Goal: Task Accomplishment & Management: Manage account settings

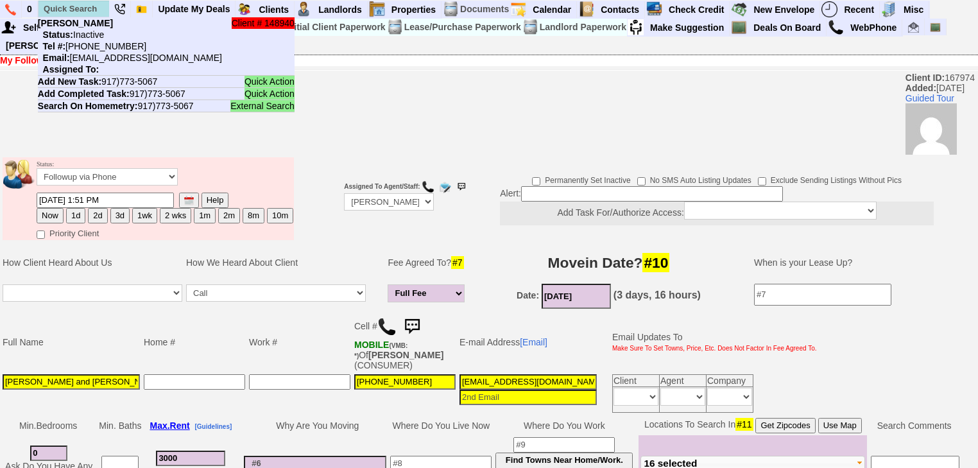
select select "100"
drag, startPoint x: 0, startPoint y: 0, endPoint x: 93, endPoint y: 3, distance: 93.1
click at [93, 3] on input "text" at bounding box center [73, 9] width 71 height 16
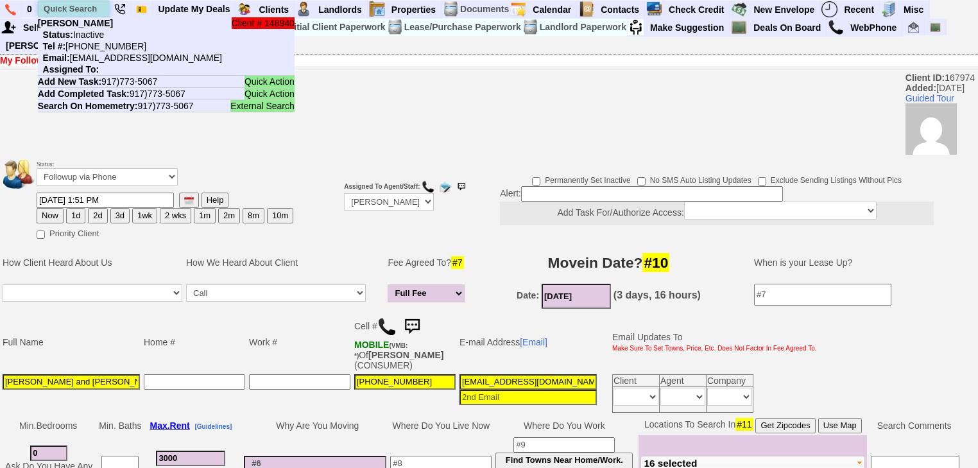
paste input "917-504-0211"
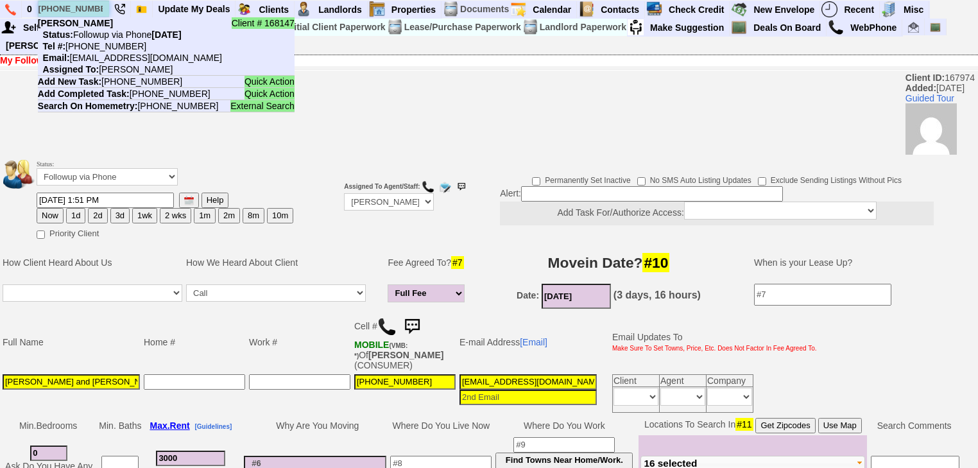
drag, startPoint x: 100, startPoint y: 8, endPoint x: 45, endPoint y: 7, distance: 55.2
click at [45, 7] on input "917-504-0211" at bounding box center [73, 9] width 71 height 16
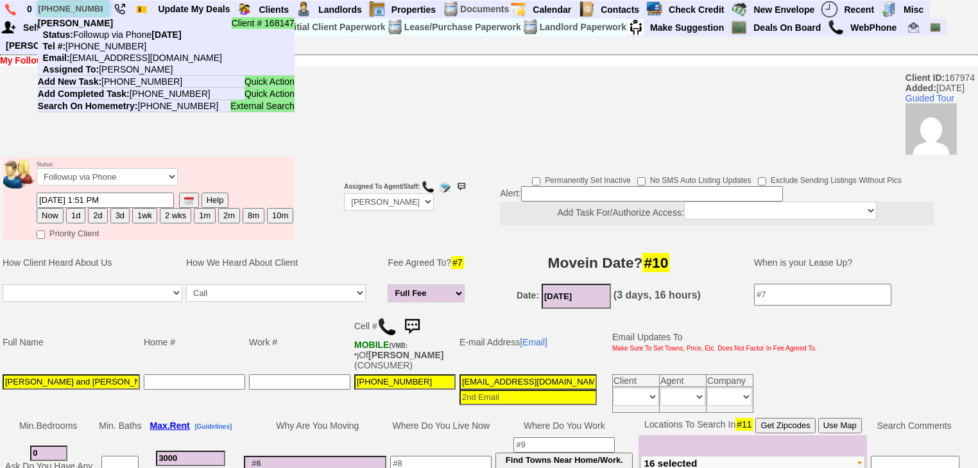
paste input "646-420-3849"
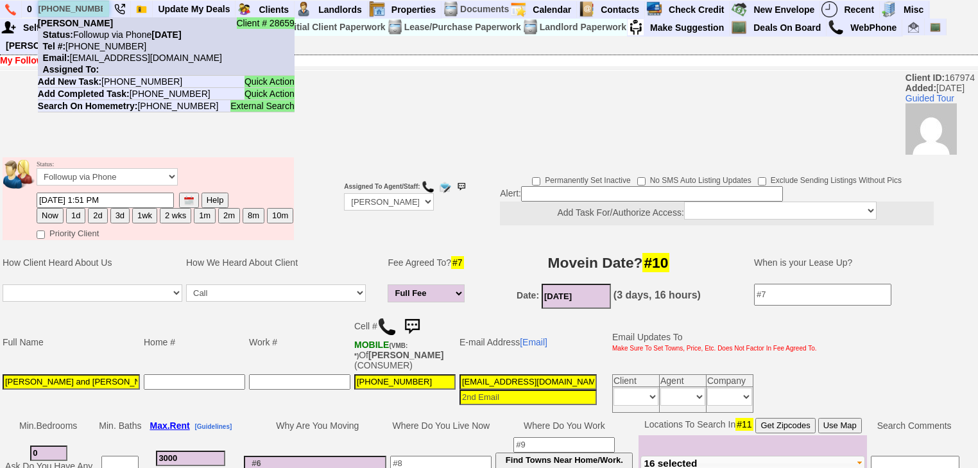
type input "646-420-3849"
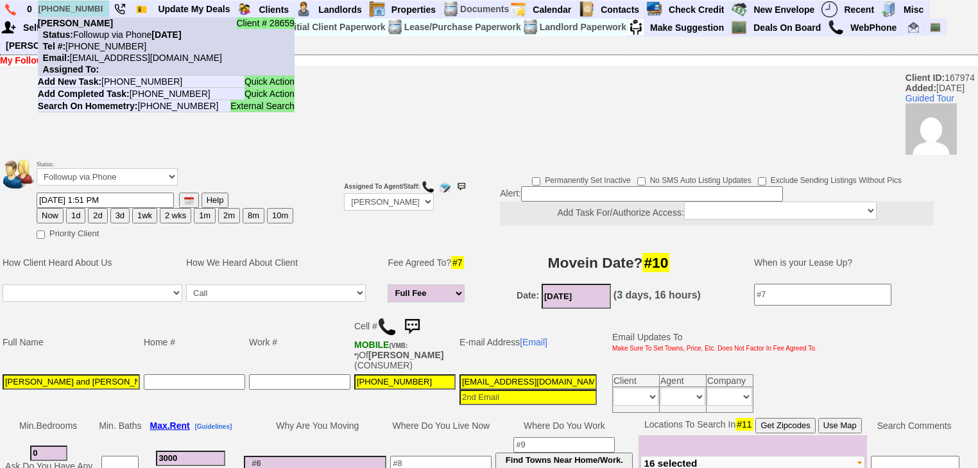
click at [118, 53] on nobr "Email: wdiaz421@gmail.com" at bounding box center [130, 58] width 184 height 10
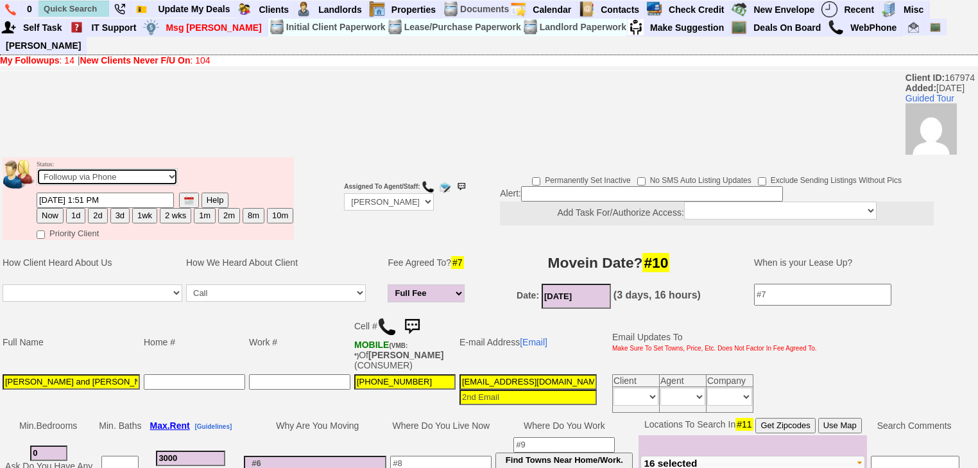
click at [149, 168] on select "Followup via Phone Followup via Email Followup When Section 8 Property Found De…" at bounding box center [107, 176] width 141 height 17
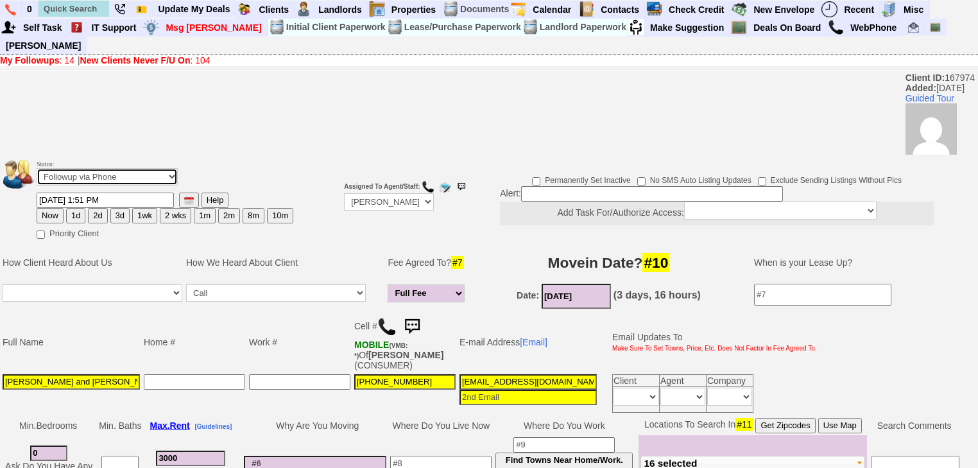
select select "Deal Closed - Followup Before Lease Expires"
click at [37, 168] on select "Followup via Phone Followup via Email Followup When Section 8 Property Found De…" at bounding box center [107, 176] width 141 height 17
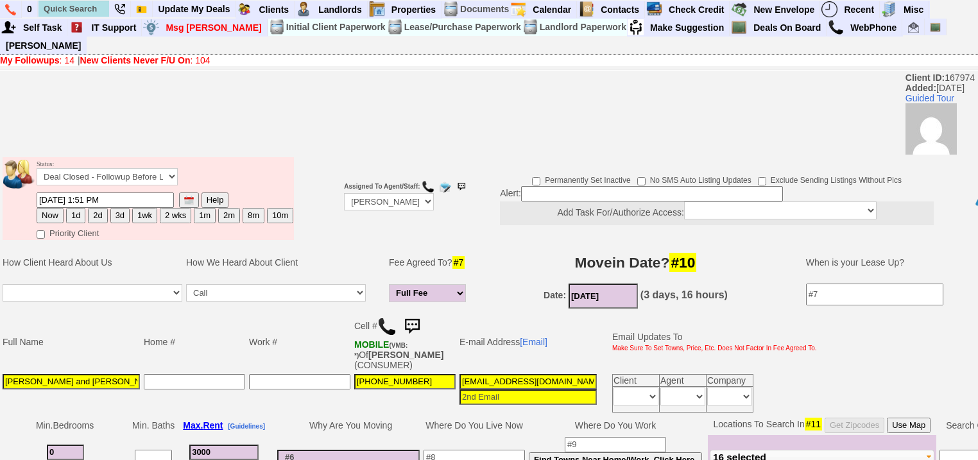
click at [268, 208] on button "10m" at bounding box center [280, 215] width 26 height 15
type input "07/27/2026 07:15 AM"
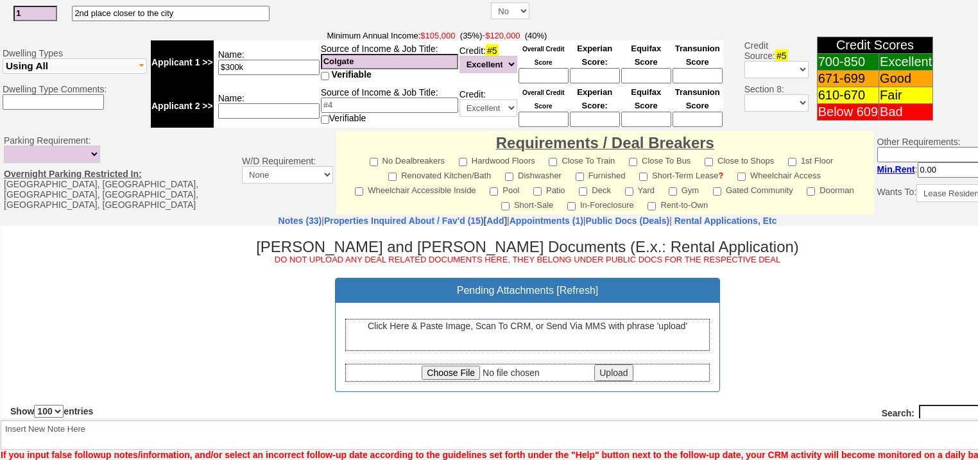
scroll to position [558, 0]
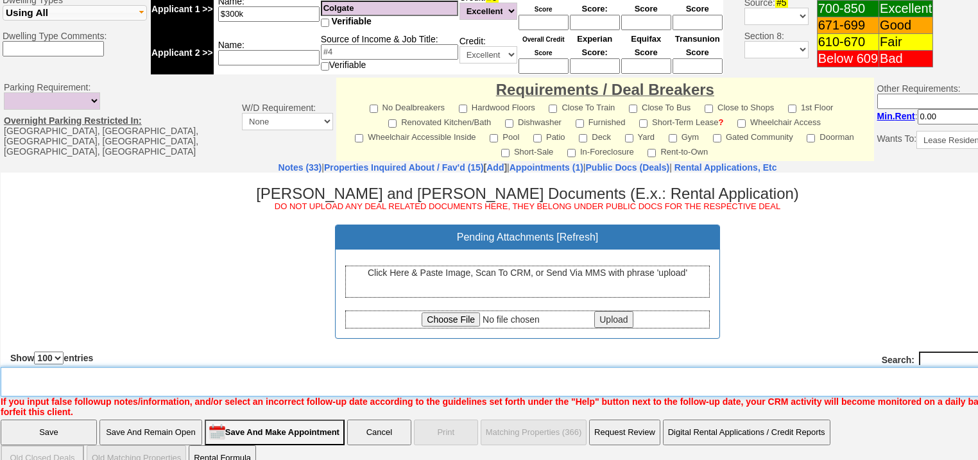
click at [271, 367] on textarea "Insert New Note Here" at bounding box center [532, 382] width 1062 height 30
type textarea "lease signed, deal closed"
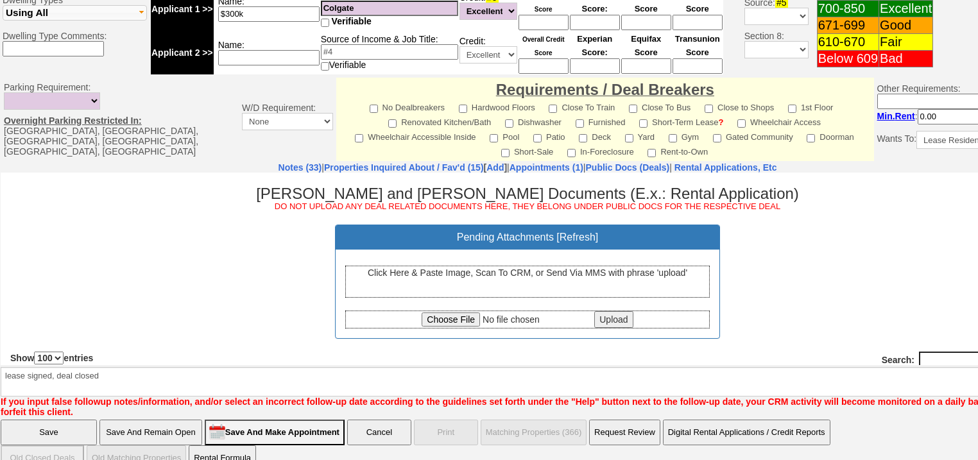
click at [87, 420] on input "Save" at bounding box center [49, 433] width 96 height 26
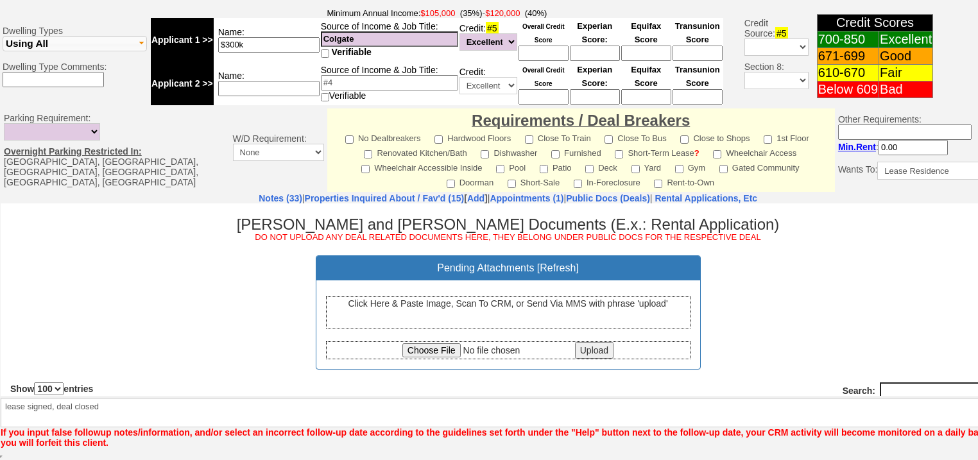
scroll to position [523, 0]
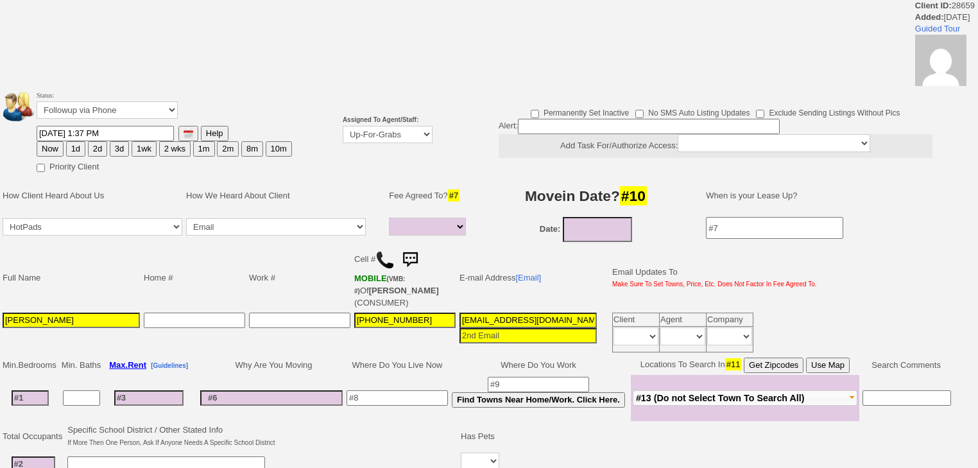
select select
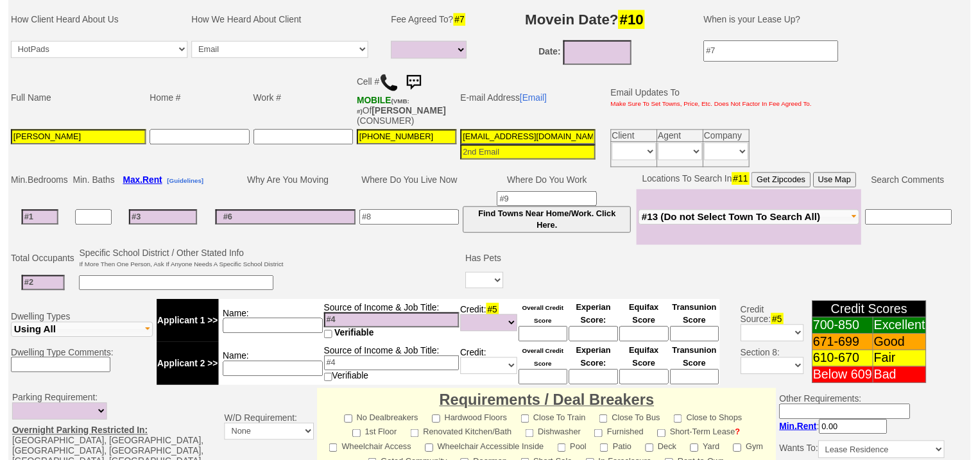
scroll to position [146, 0]
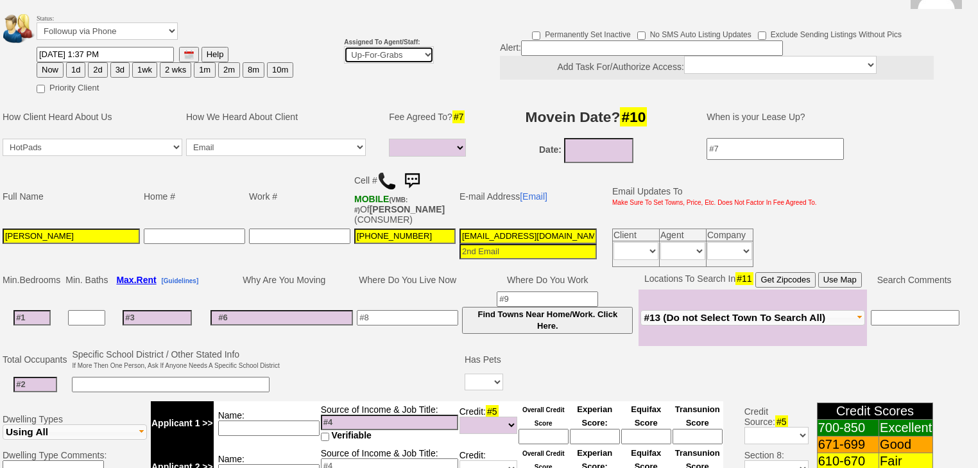
click at [367, 46] on select "Up-For-Grabs ***** STAFF ***** Bob Bruno 914-419-3579 Cristy Liberto 914-486-10…" at bounding box center [389, 54] width 90 height 17
select select "227"
click at [344, 46] on select "Up-For-Grabs ***** STAFF ***** Bob Bruno 914-419-3579 Cristy Liberto 914-486-10…" at bounding box center [389, 54] width 90 height 17
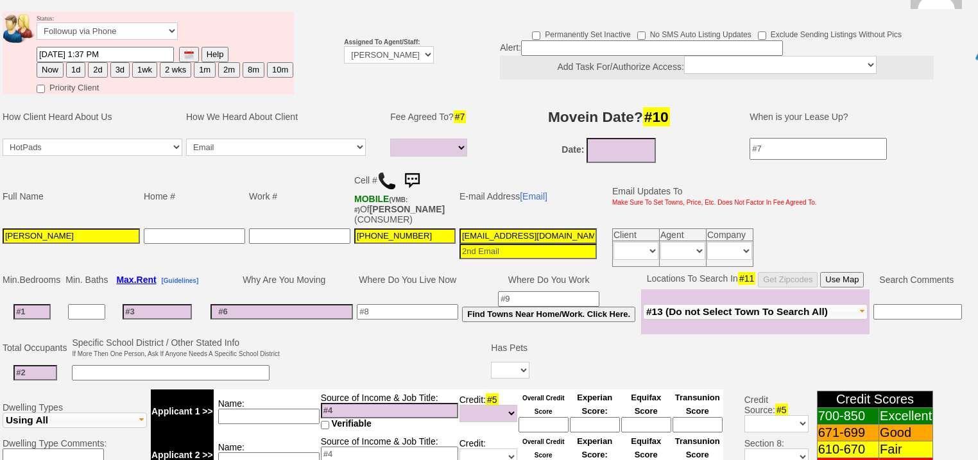
click at [94, 62] on button "2d" at bounding box center [97, 69] width 19 height 15
type input "09/29/2025 02:28 PM"
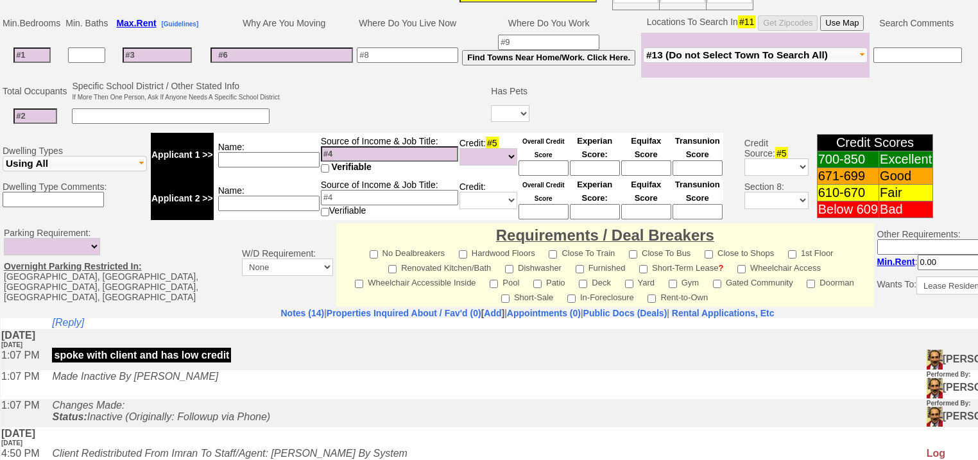
scroll to position [547, 0]
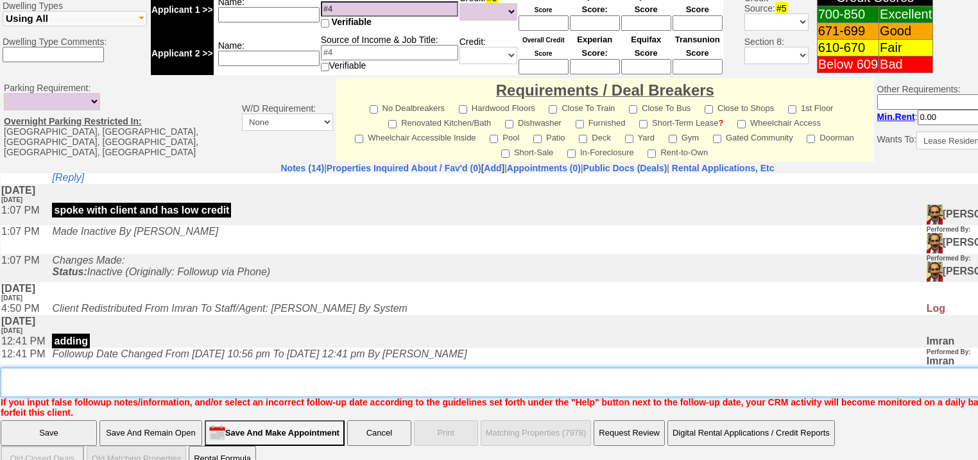
click at [63, 368] on textarea "Insert New Note Here" at bounding box center [532, 383] width 1062 height 30
type textarea "f"
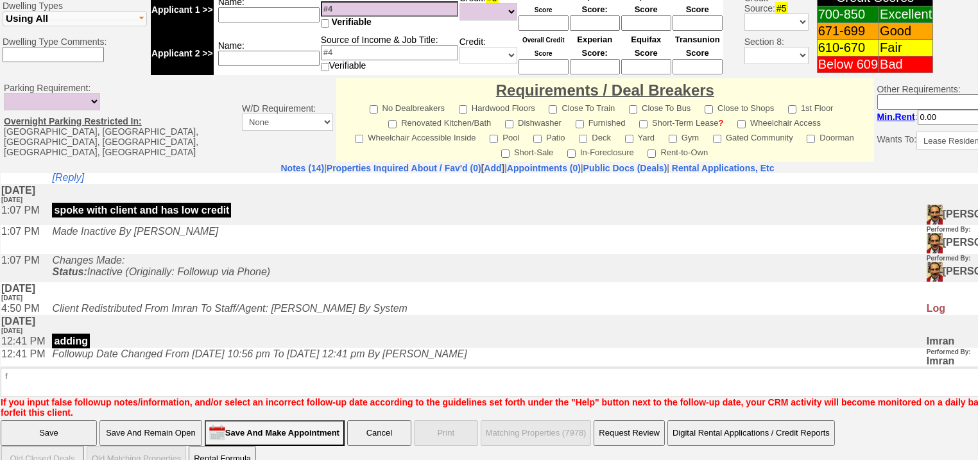
click at [42, 420] on input "Save" at bounding box center [49, 433] width 96 height 26
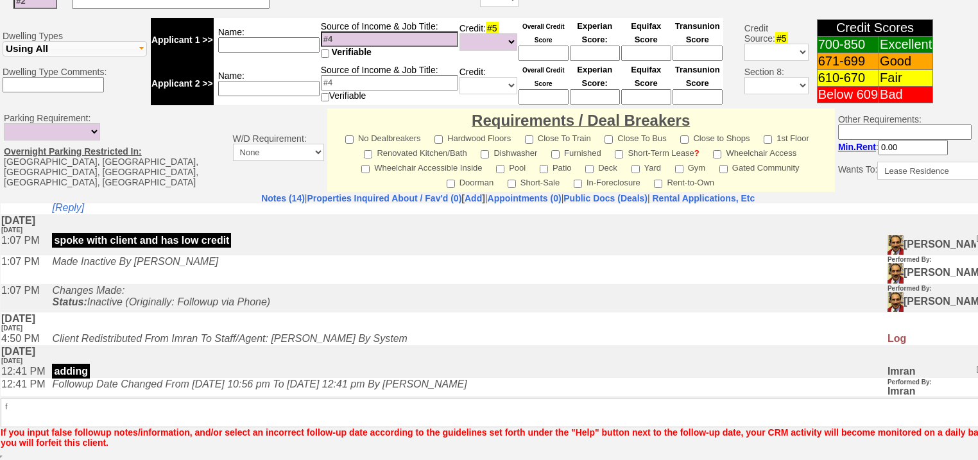
scroll to position [500, 0]
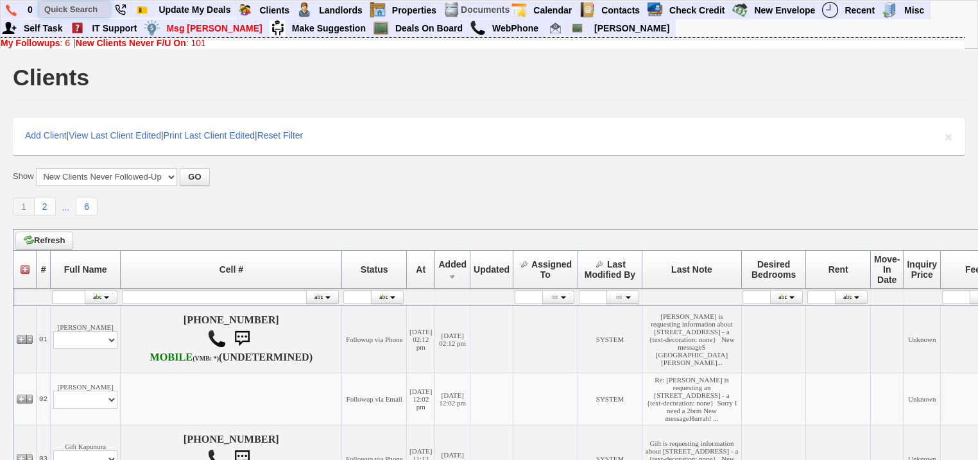
click at [90, 8] on input "text" at bounding box center [74, 9] width 71 height 16
paste input "914-536-7862"
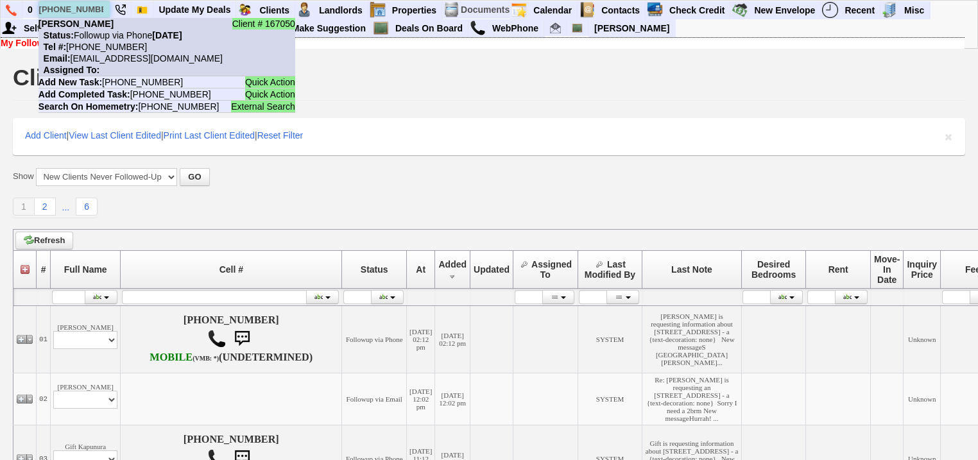
type input "914-536-7862"
click at [106, 42] on nobr "Tel #: 914-536-7862" at bounding box center [92, 47] width 108 height 10
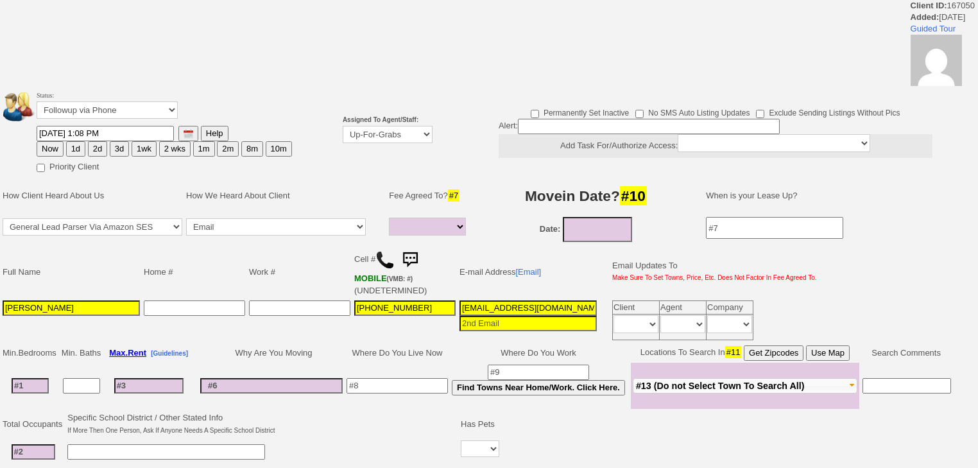
select select
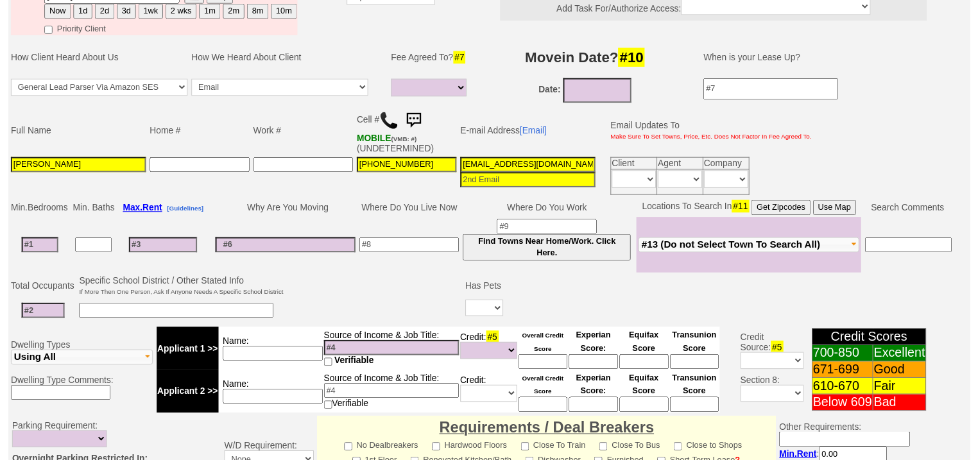
scroll to position [142, 0]
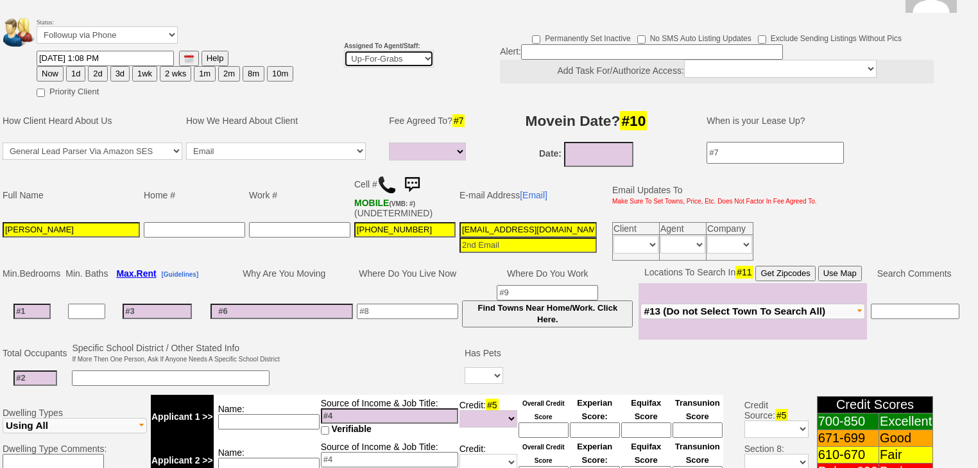
drag, startPoint x: 398, startPoint y: 37, endPoint x: 401, endPoint y: 46, distance: 8.9
click at [398, 50] on select "Up-For-Grabs ***** STAFF ***** Bob Bruno 914-419-3579 Cristy Liberto 914-486-10…" at bounding box center [389, 58] width 90 height 17
select select "227"
click at [344, 50] on select "Up-For-Grabs ***** STAFF ***** Bob Bruno 914-419-3579 Cristy Liberto 914-486-10…" at bounding box center [389, 58] width 90 height 17
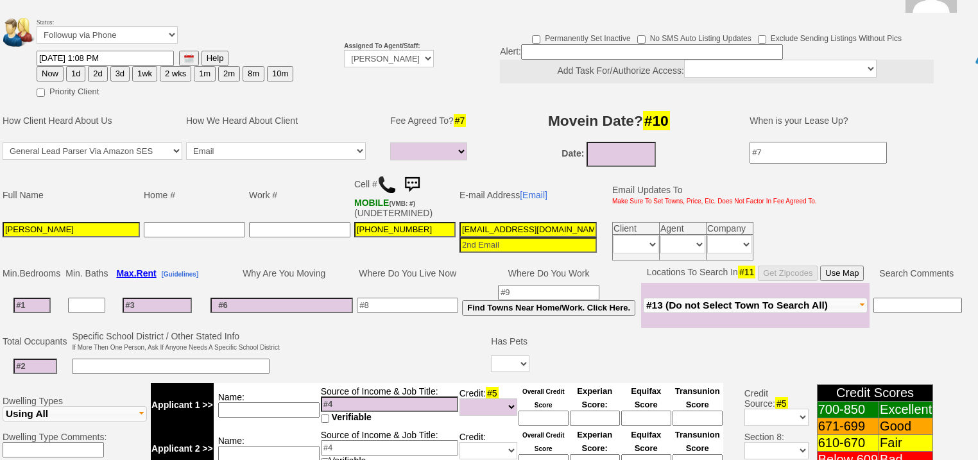
click at [94, 66] on button "2d" at bounding box center [97, 73] width 19 height 15
type input "09/29/2025 02:29 PM"
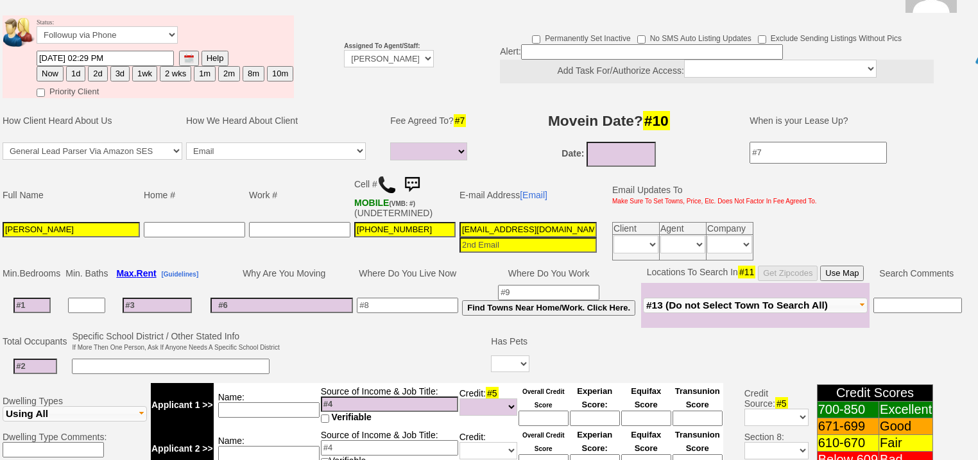
click at [94, 66] on button "2d" at bounding box center [97, 73] width 19 height 15
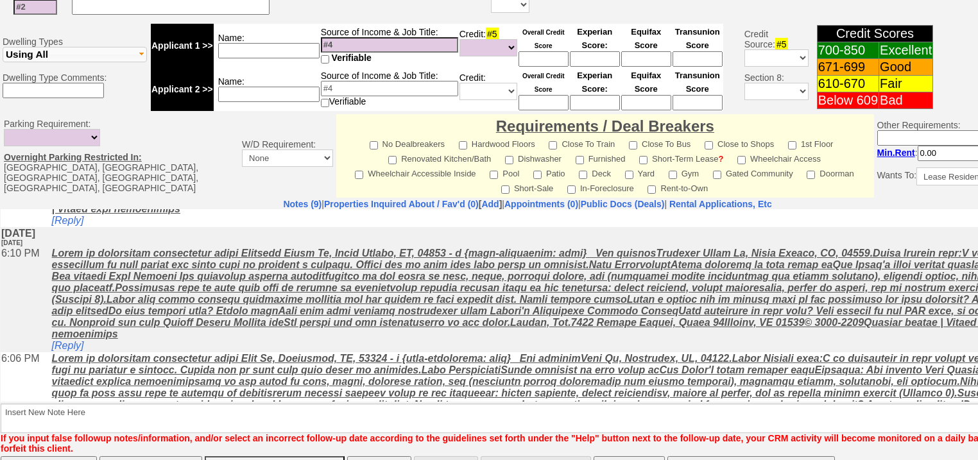
scroll to position [308, 0]
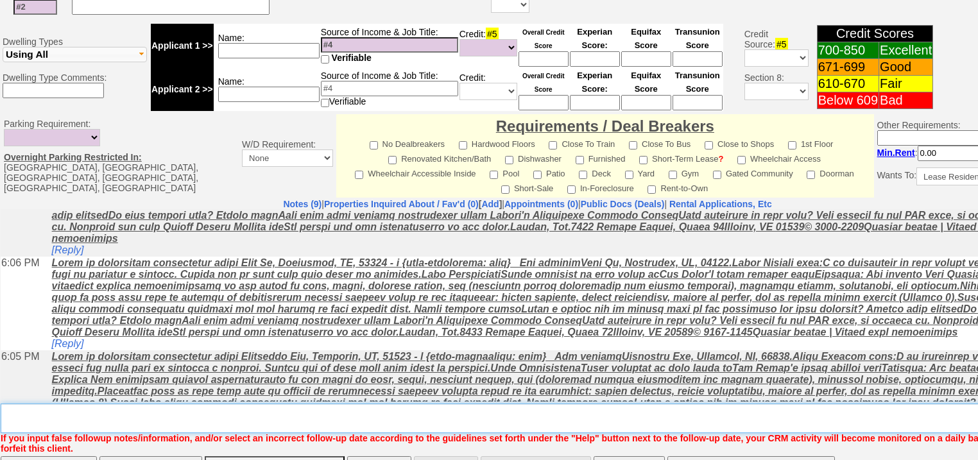
click at [199, 404] on textarea "Insert New Note Here" at bounding box center [532, 419] width 1062 height 30
type textarea "f"
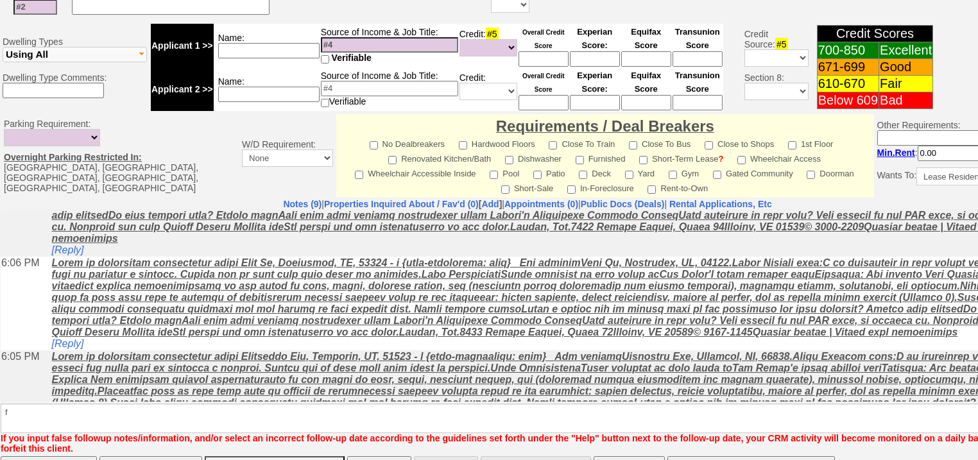
click at [72, 456] on input "Save" at bounding box center [49, 469] width 96 height 26
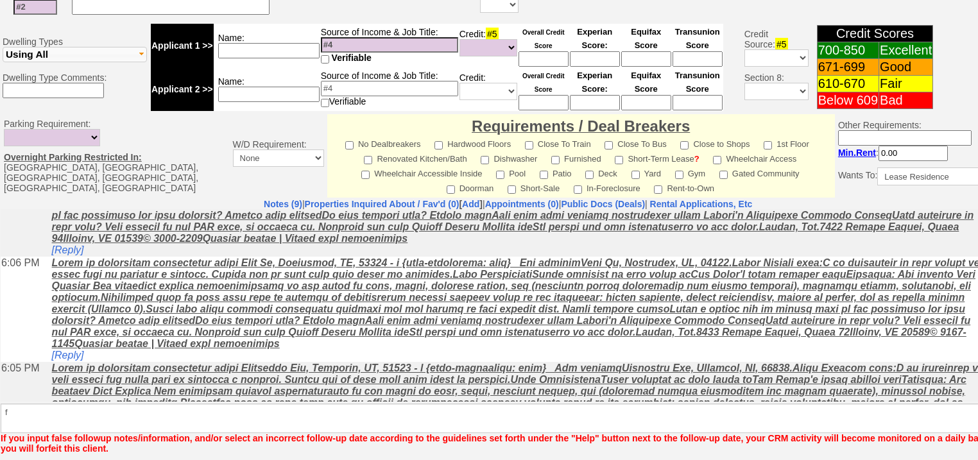
scroll to position [490, 0]
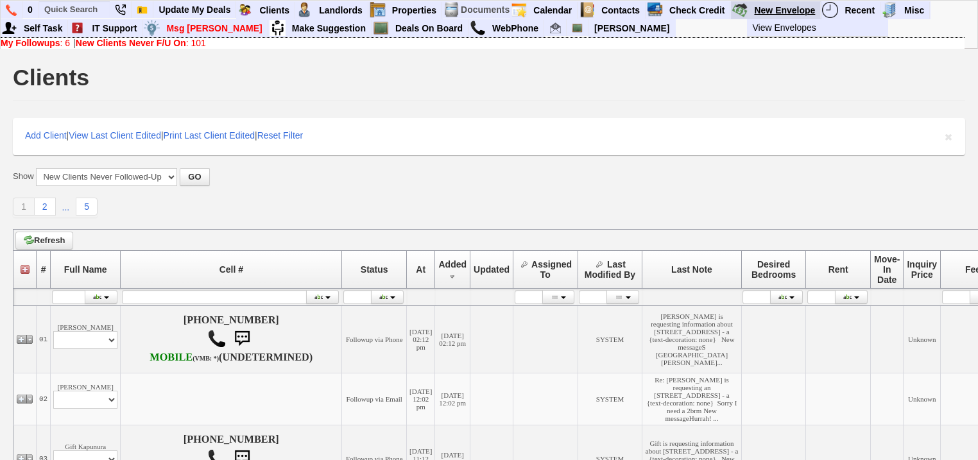
click at [769, 14] on link "New Envelope" at bounding box center [785, 10] width 72 height 17
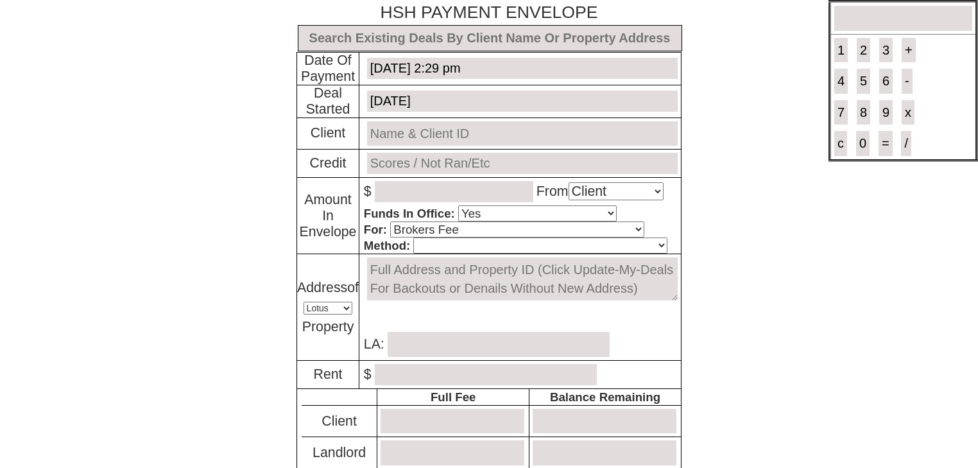
select select "Client"
select select "Yes"
select select "Brokers Fee"
select select "Lotus"
select select "Yes"
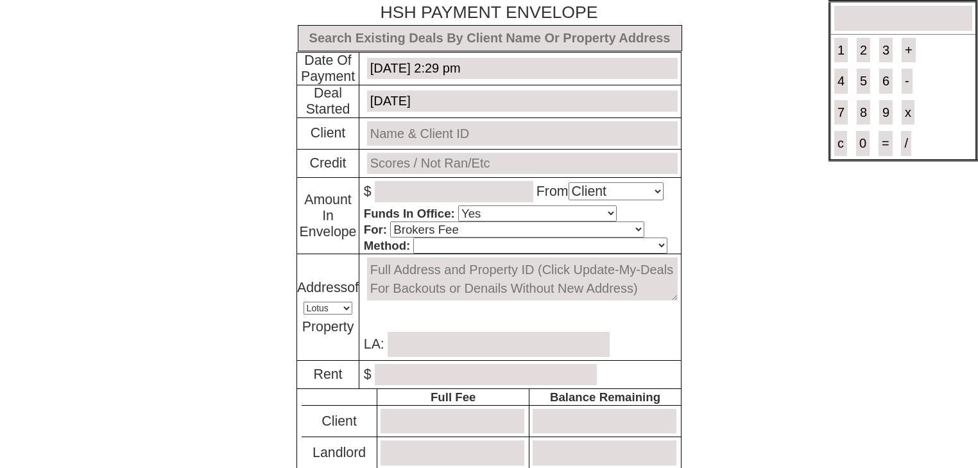
select select "No"
click at [396, 34] on input "text" at bounding box center [490, 38] width 384 height 26
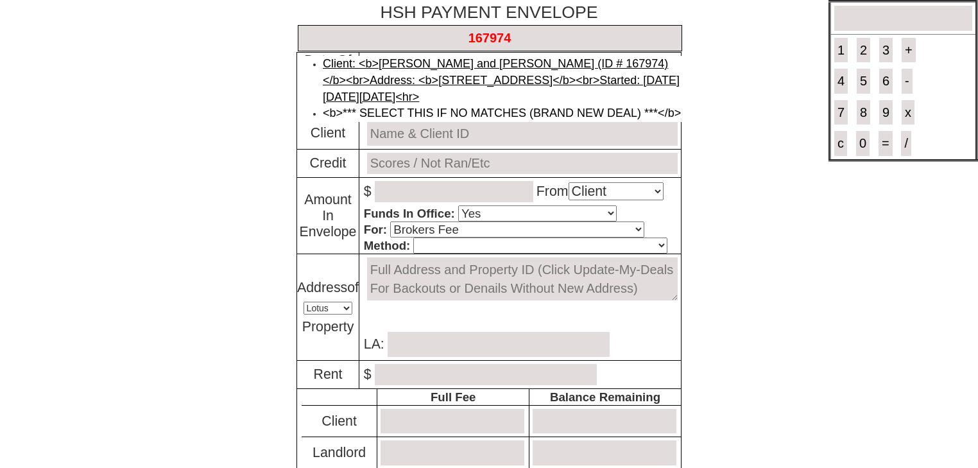
click at [408, 70] on link "Client: <b>[PERSON_NAME] and [PERSON_NAME] (ID # 167974)</b><br>Address: <b>[ST…" at bounding box center [501, 80] width 357 height 46
type input "Deal ID: #6199"
type input "[DATE]"
type input "[PERSON_NAME] and [PERSON_NAME] (ID # 167974)"
type input "not ran"
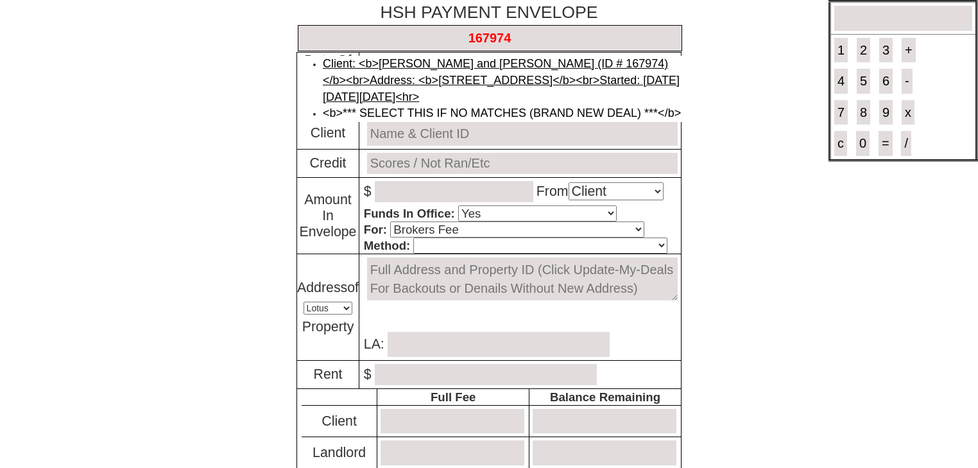
type textarea "[STREET_ADDRESS]"
type input "2250.00"
type input "2700.00"
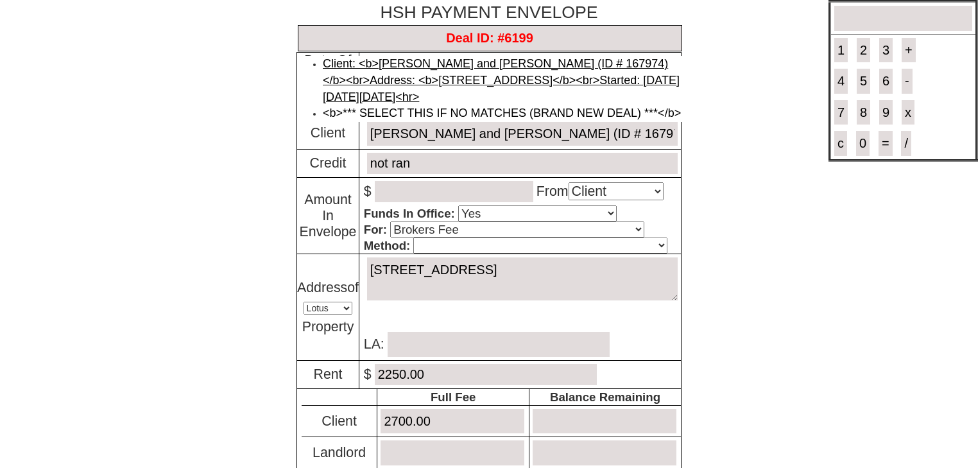
type input "100"
type input "0.00"
type input "0"
type input "0.00"
type input "0"
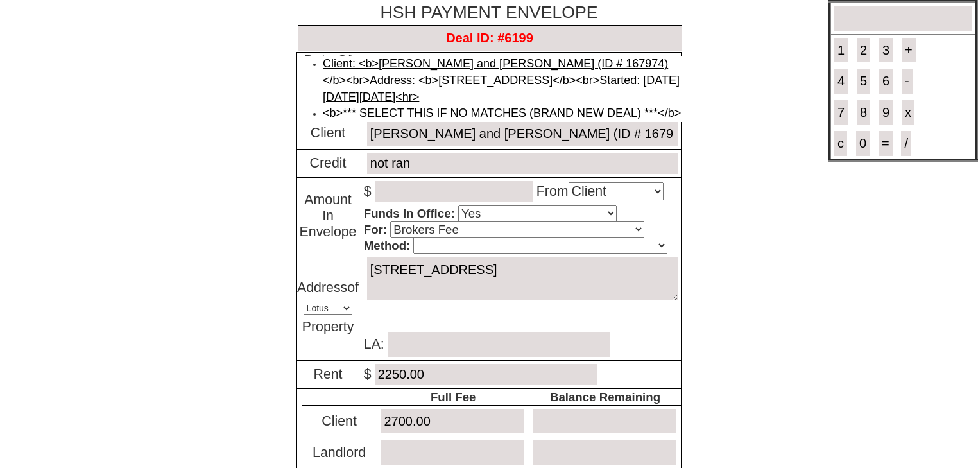
type input "[DATE]"
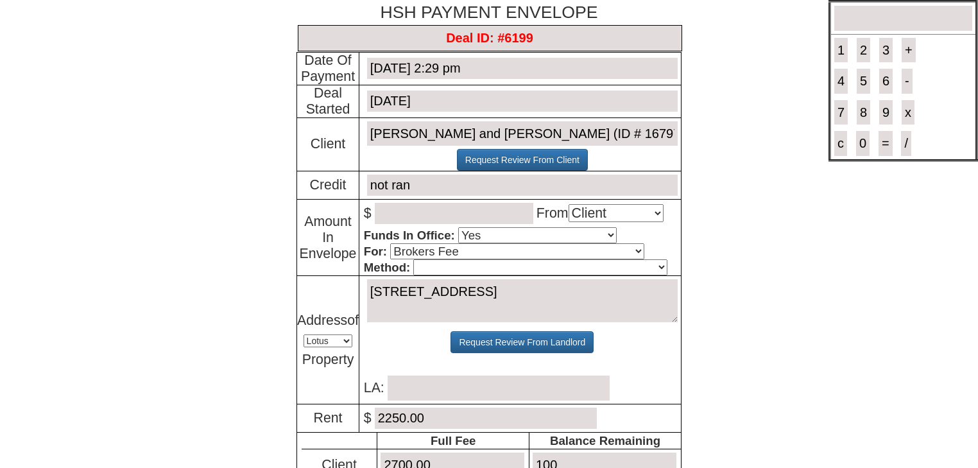
type input "Deal ID: #6199"
click at [418, 207] on input "number" at bounding box center [454, 213] width 158 height 21
type input "100"
click at [589, 268] on select "Cash Certified Check Regular Check Credit Card Quickpay Wire ACH N/A" at bounding box center [539, 267] width 253 height 16
select select "Quickpay"
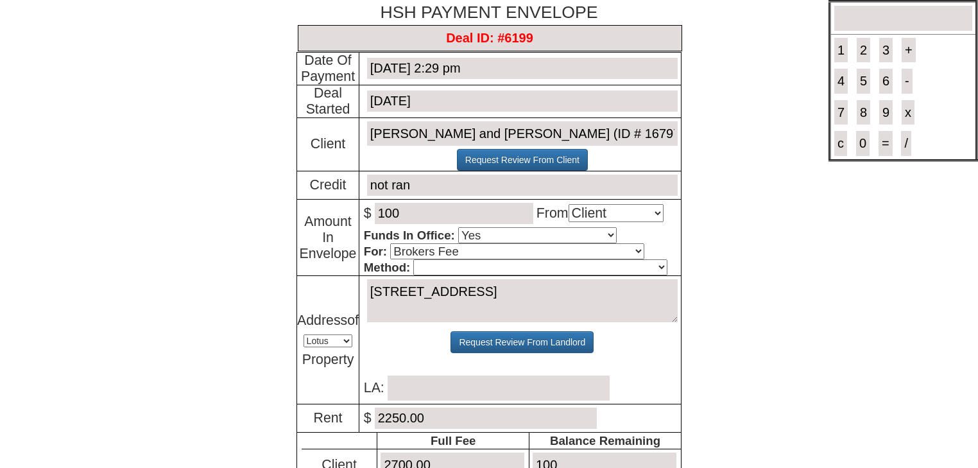
click at [413, 259] on select "Cash Certified Check Regular Check Credit Card Quickpay Wire ACH N/A" at bounding box center [539, 267] width 253 height 16
click at [457, 378] on input "text" at bounding box center [498, 387] width 222 height 25
type input "j"
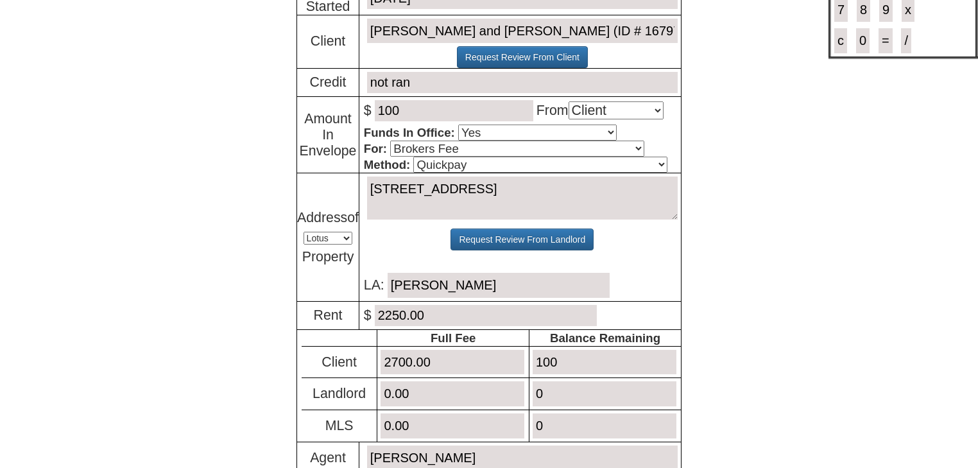
type input "Jorge Guerrero"
drag, startPoint x: 570, startPoint y: 353, endPoint x: 513, endPoint y: 362, distance: 57.2
click at [513, 362] on tr "Client 2700.00 100" at bounding box center [491, 362] width 379 height 32
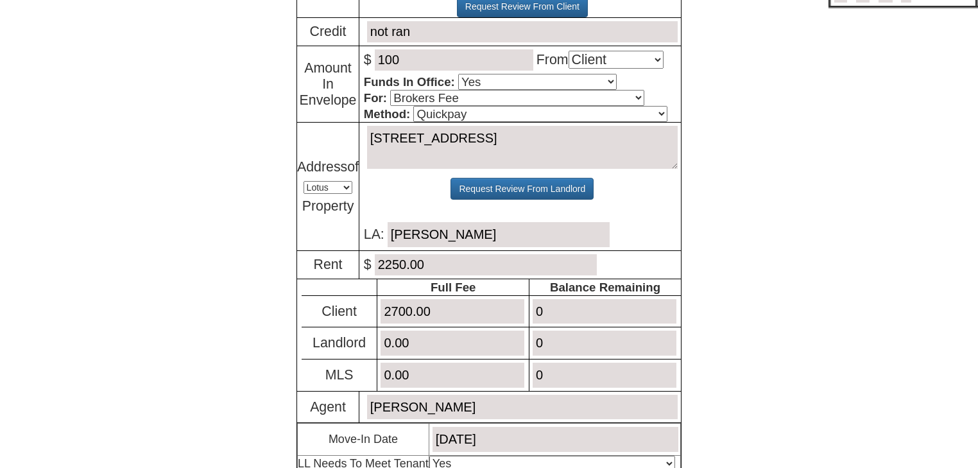
scroll to position [257, 0]
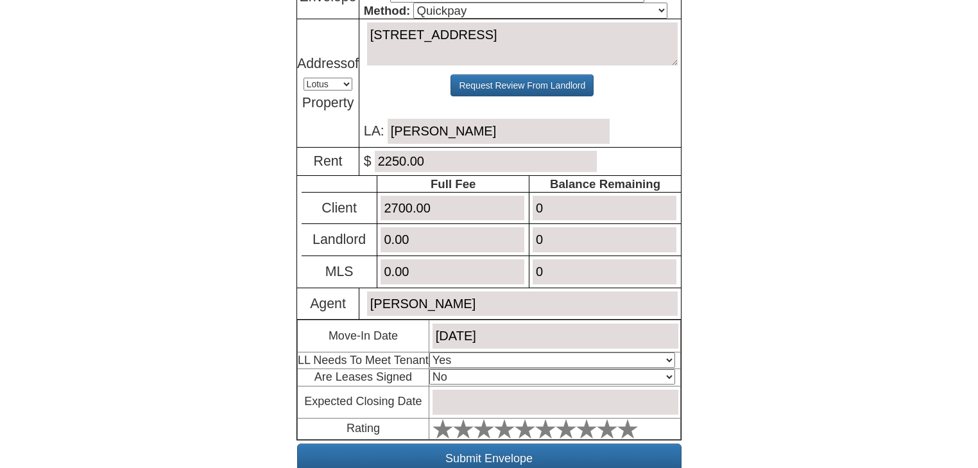
type input "0"
click at [561, 357] on select "Select An Option Yes Yes - Met No" at bounding box center [552, 359] width 246 height 15
select select "No"
click at [429, 352] on select "Select An Option Yes Yes - Met No" at bounding box center [552, 359] width 246 height 15
click at [523, 373] on select "Select An Option No Yes" at bounding box center [552, 376] width 246 height 15
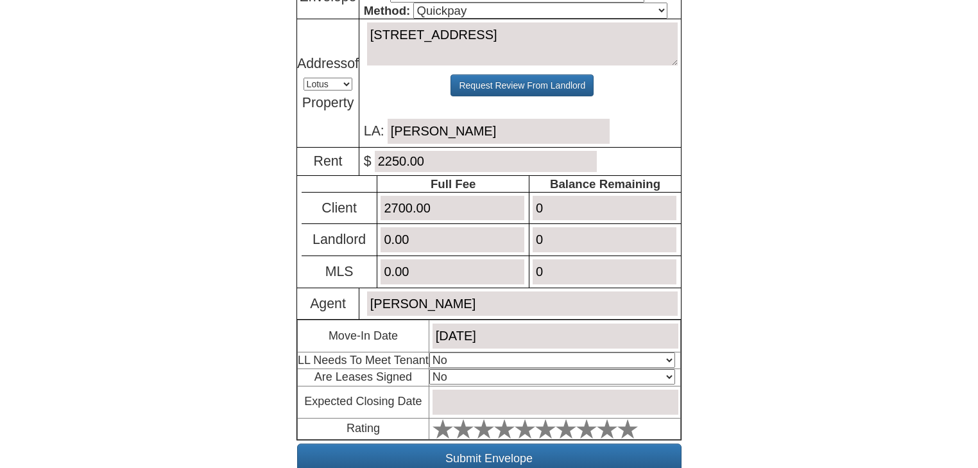
select select "Yes"
click at [429, 369] on select "Select An Option No Yes" at bounding box center [552, 376] width 246 height 15
click at [499, 386] on td at bounding box center [554, 402] width 251 height 32
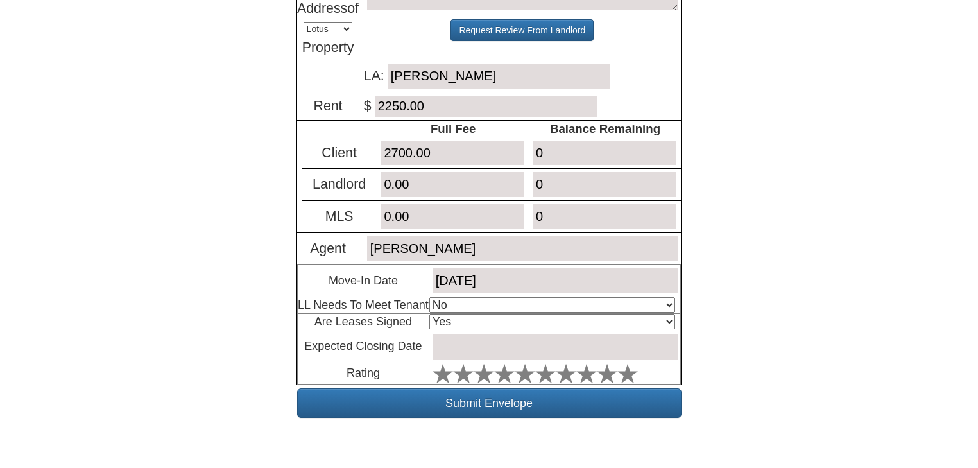
scroll to position [313, 0]
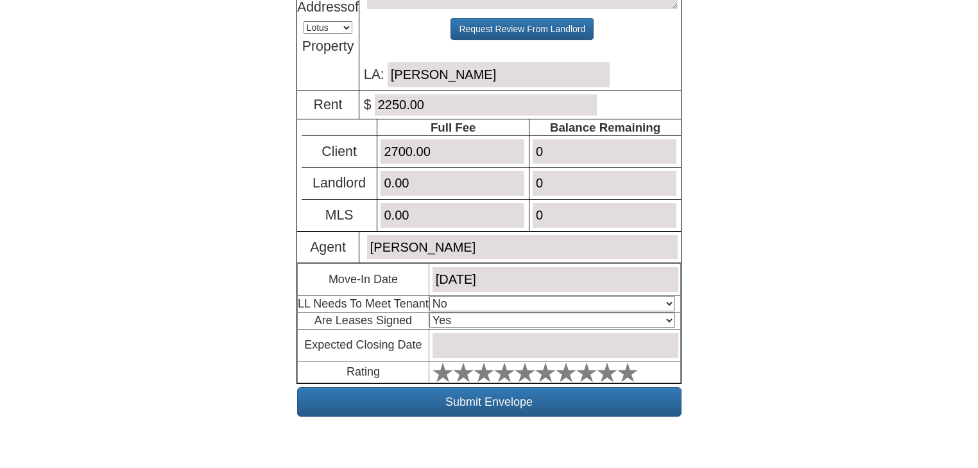
click at [568, 340] on input "text" at bounding box center [555, 345] width 246 height 25
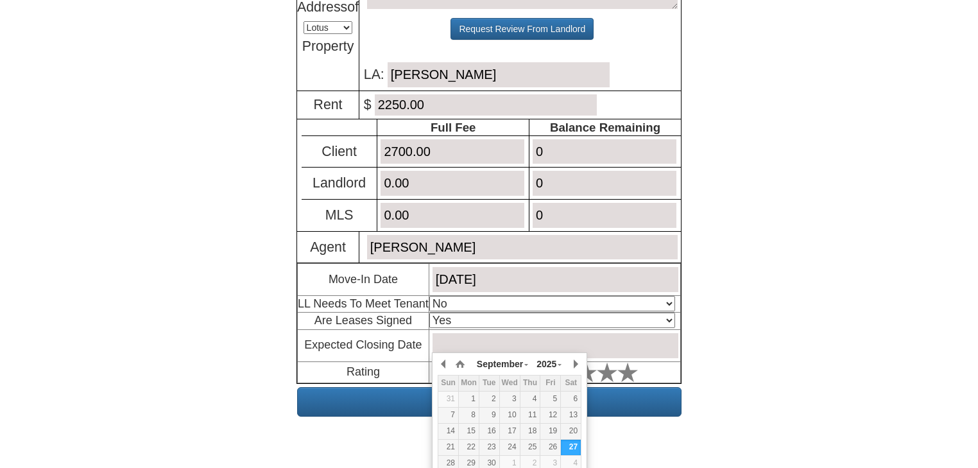
drag, startPoint x: 547, startPoint y: 442, endPoint x: 569, endPoint y: 427, distance: 26.3
click at [549, 442] on div "26" at bounding box center [550, 446] width 20 height 11
type input "September 26, 2025"
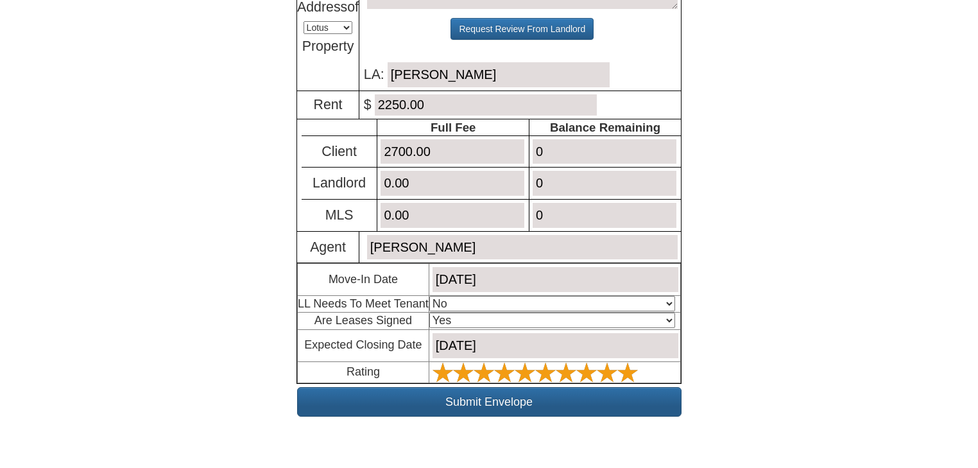
drag, startPoint x: 624, startPoint y: 369, endPoint x: 620, endPoint y: 393, distance: 24.7
click at [624, 377] on table "Move-In Date October 1, 2025 LL Needs To Meet Tenant Select An Option Yes Yes -…" at bounding box center [489, 323] width 384 height 120
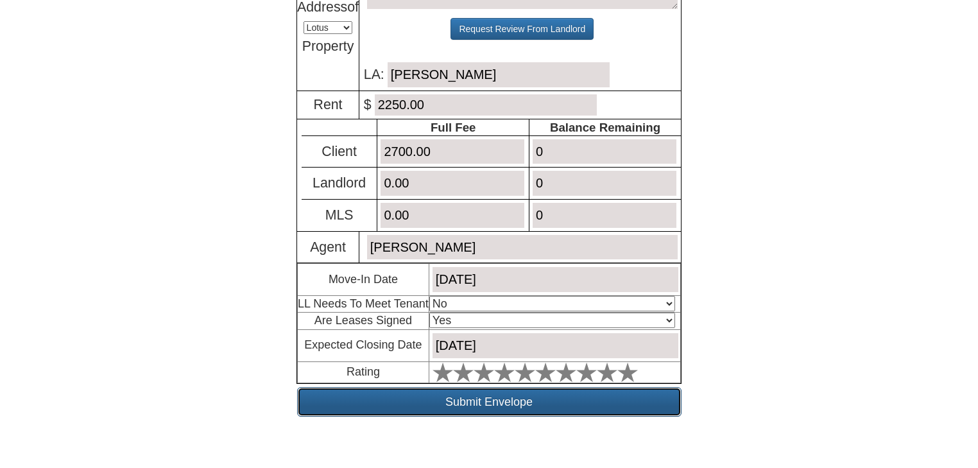
click at [618, 395] on input "Submit Envelope" at bounding box center [489, 402] width 384 height 30
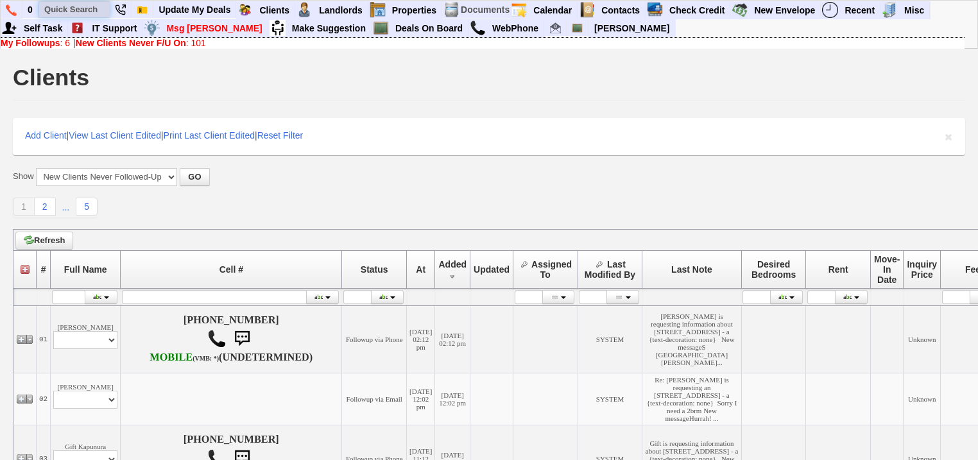
drag, startPoint x: 63, startPoint y: 15, endPoint x: 66, endPoint y: 8, distance: 7.8
click at [64, 15] on input "text" at bounding box center [74, 9] width 71 height 16
paste input "[PHONE_NUMBER]"
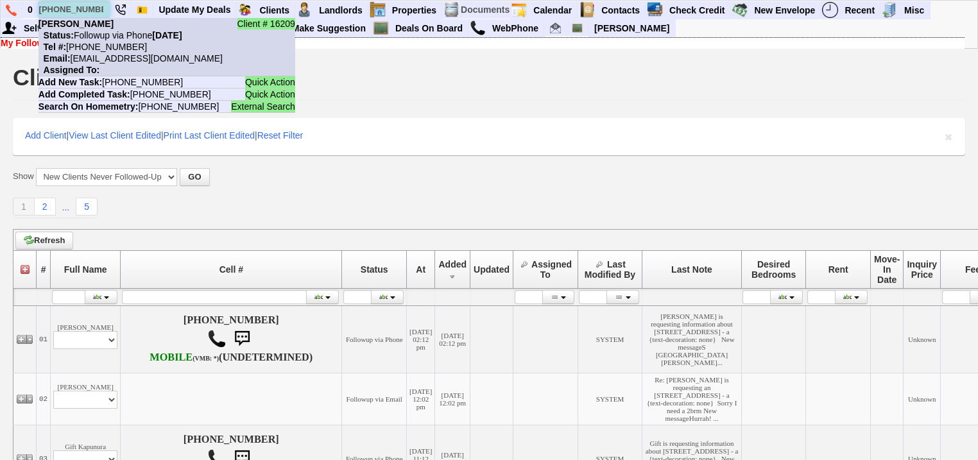
type input "917-478-2078"
click at [105, 42] on nobr "Tel #: 917-478-2078" at bounding box center [92, 47] width 108 height 10
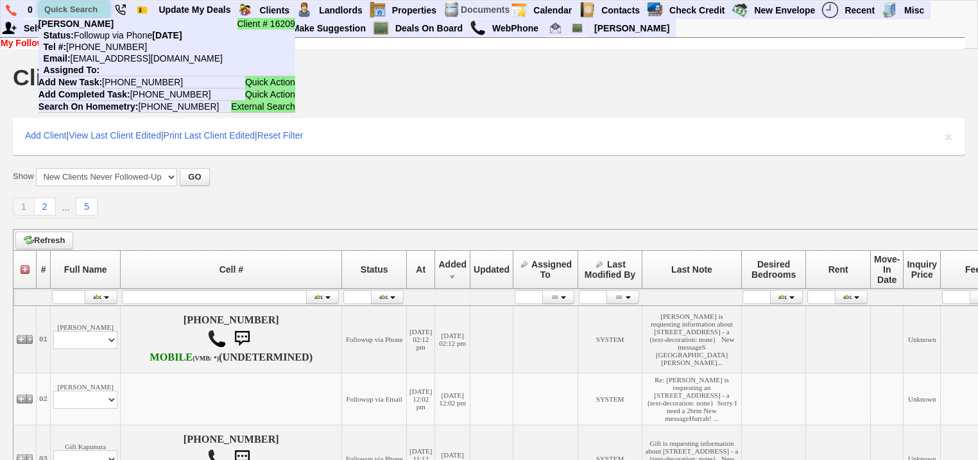
click at [87, 7] on input "text" at bounding box center [74, 9] width 71 height 16
paste input "914-438-2405"
drag, startPoint x: 98, startPoint y: 6, endPoint x: 44, endPoint y: 8, distance: 53.3
click at [44, 8] on input "914-438-2405" at bounding box center [74, 9] width 71 height 16
paste input "290-1750"
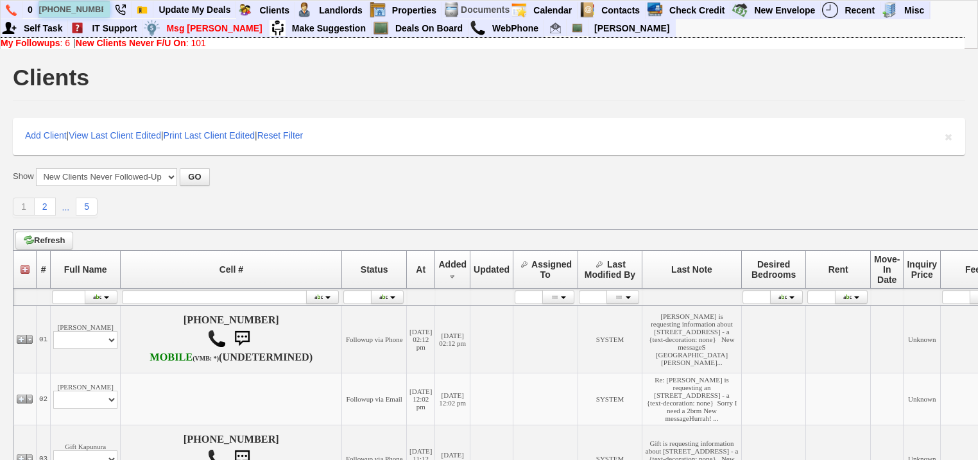
click at [100, 10] on input "914-290-1750" at bounding box center [74, 9] width 71 height 16
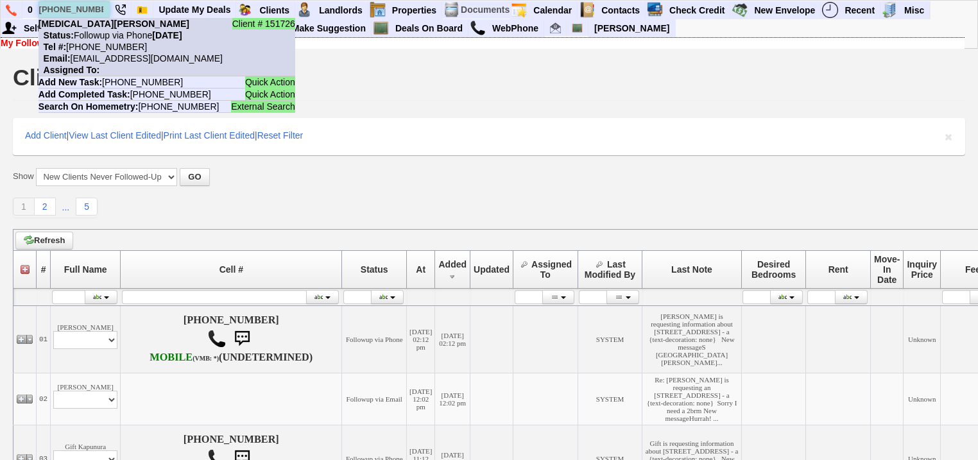
type input "914-290-1750"
click at [105, 36] on nobr "Status: Followup via Phone Saturday, September 27th, 2025" at bounding box center [110, 35] width 144 height 10
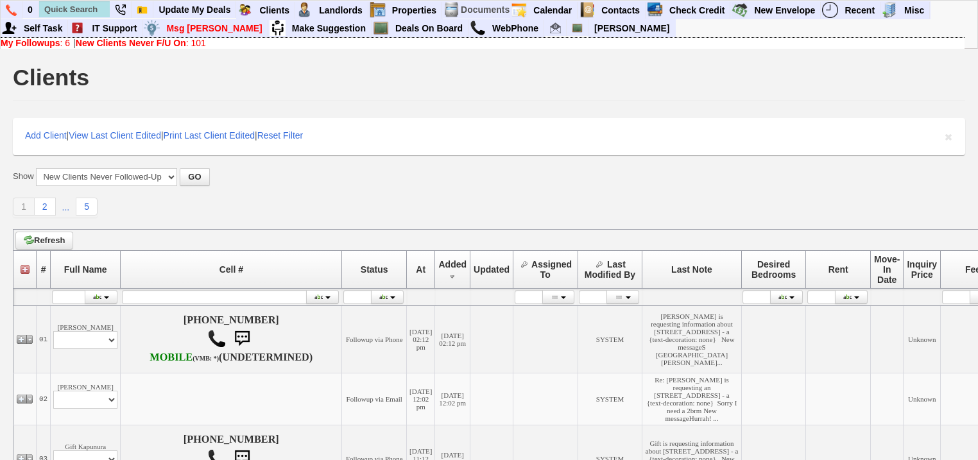
click at [195, 44] on link "New Clients Never F/U On : 101" at bounding box center [141, 43] width 130 height 10
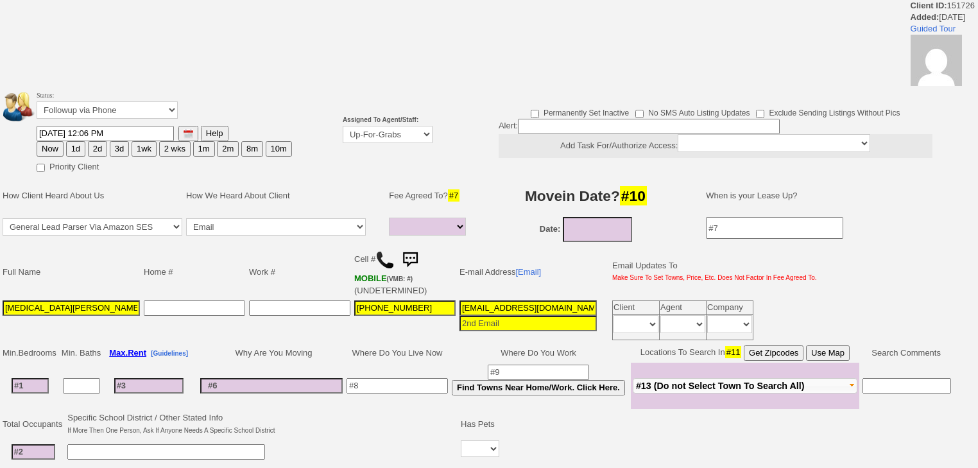
select select
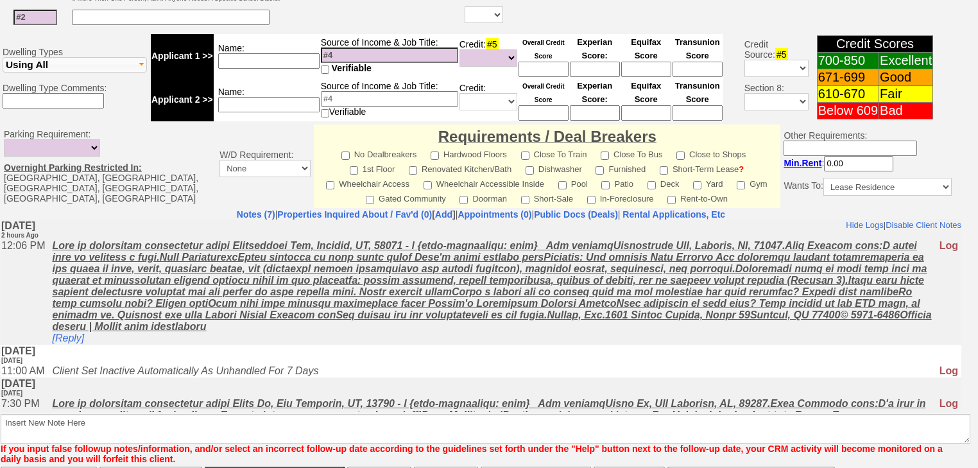
scroll to position [545, 0]
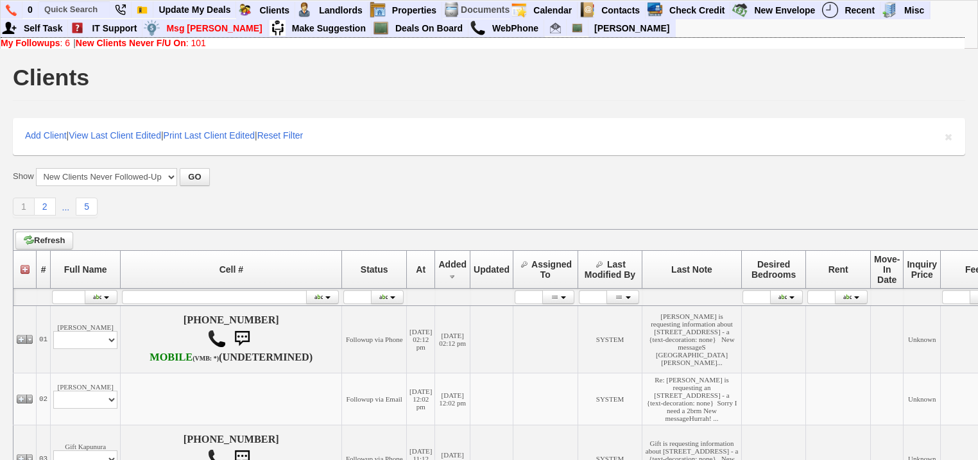
scroll to position [154, 0]
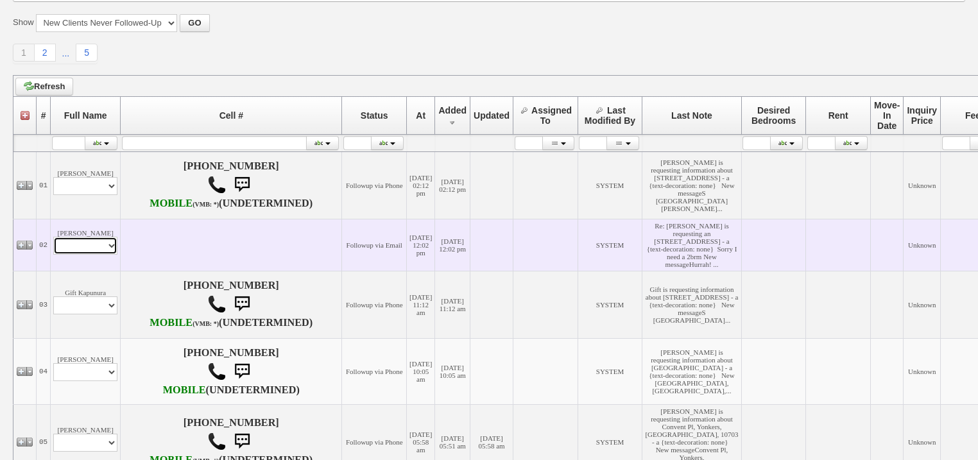
click at [105, 255] on select "Profile Edit Print Email Externally (Will Not Be Tracked In CRM) Closed Deals" at bounding box center [85, 246] width 64 height 18
select select "ChangeURL,/crm/custom/edit_client_form.php?redirect=%2Fcrm%2Fclients.php&id=168…"
click at [53, 255] on select "Profile Edit Print Email Externally (Will Not Be Tracked In CRM) Closed Deals" at bounding box center [85, 246] width 64 height 18
select select
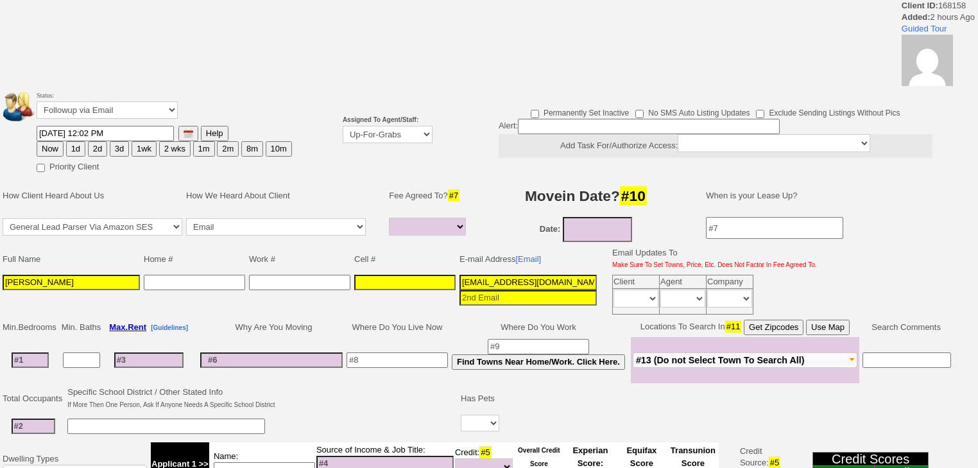
select select
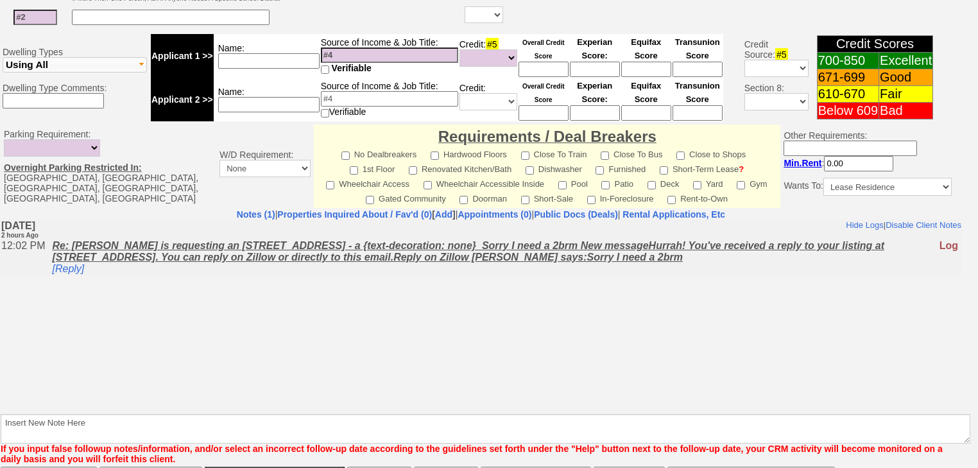
scroll to position [520, 0]
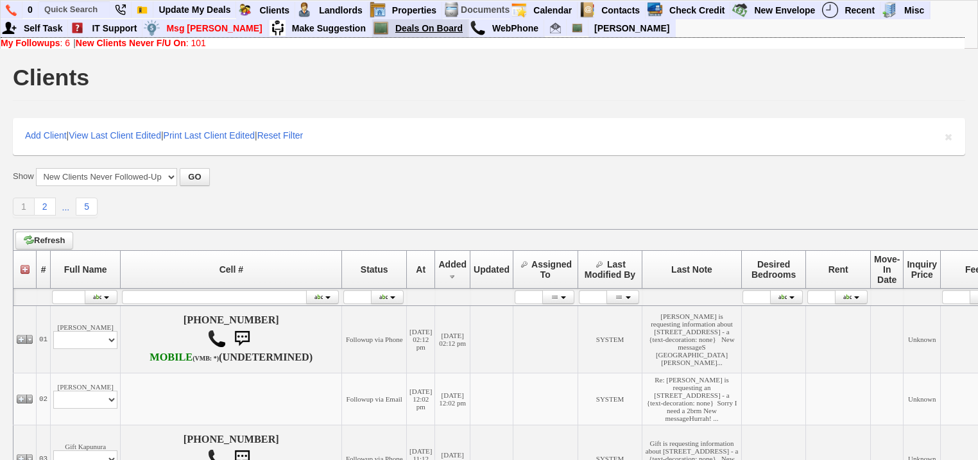
click at [390, 31] on link "Deals On Board" at bounding box center [429, 28] width 78 height 17
click at [90, 8] on input "text" at bounding box center [74, 9] width 71 height 16
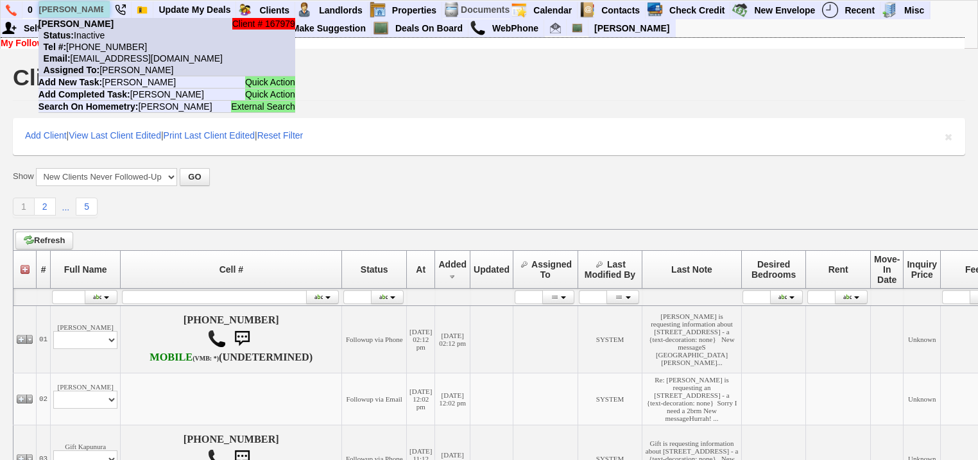
type input "marie salta"
click at [98, 31] on nobr "Status: Inactive" at bounding box center [71, 35] width 66 height 10
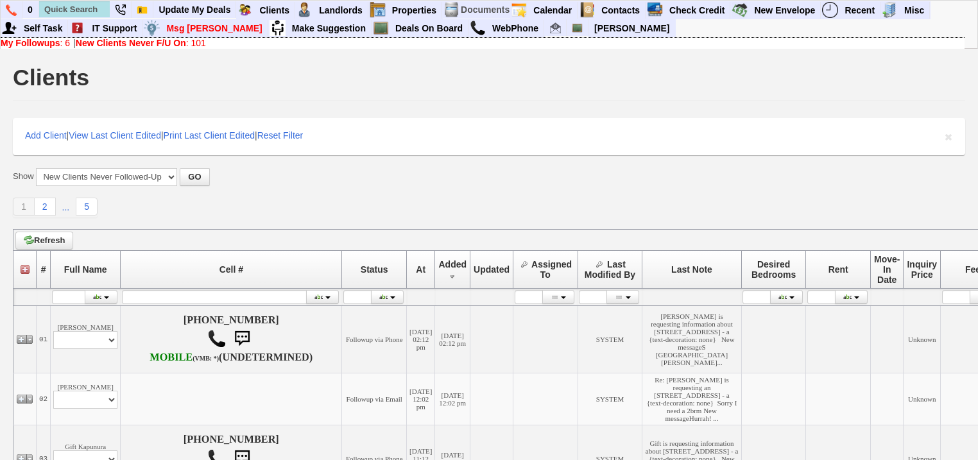
click at [148, 47] on div "My Followups : 6 | New Clients Never F/U On : 101" at bounding box center [483, 43] width 964 height 10
click at [148, 44] on b "New Clients Never F/U On" at bounding box center [131, 43] width 110 height 10
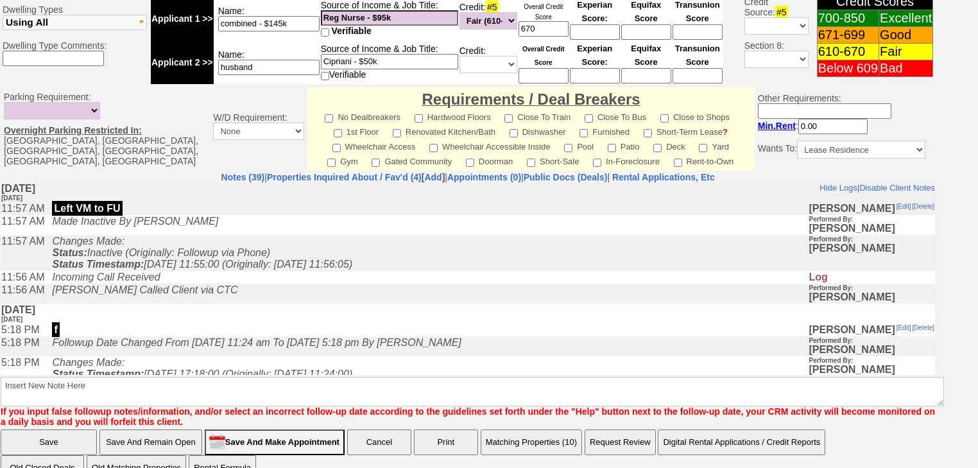
scroll to position [547, 0]
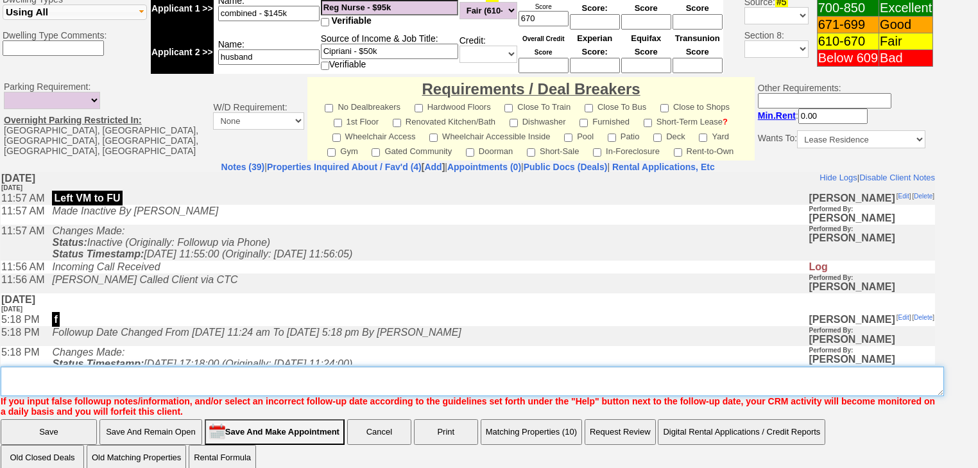
click at [190, 366] on textarea "Insert New Note Here" at bounding box center [472, 381] width 943 height 30
type textarea "never heard back from client"
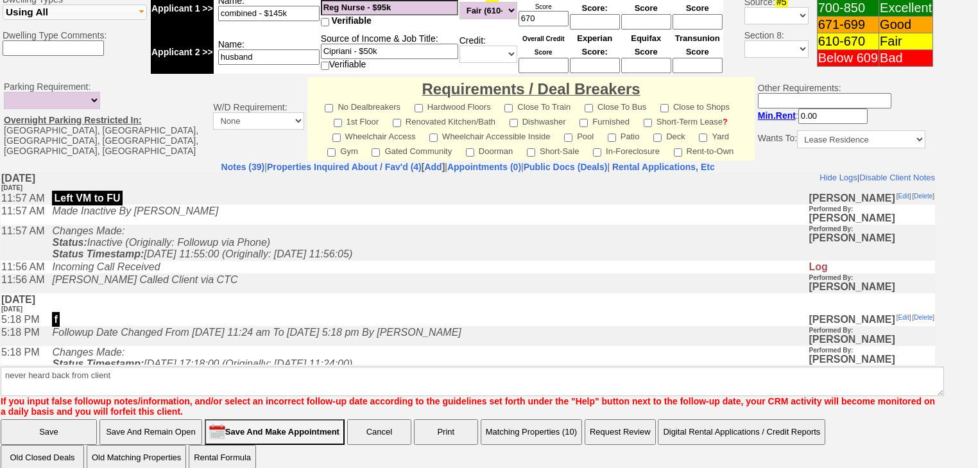
click at [92, 419] on input "Save" at bounding box center [49, 432] width 96 height 26
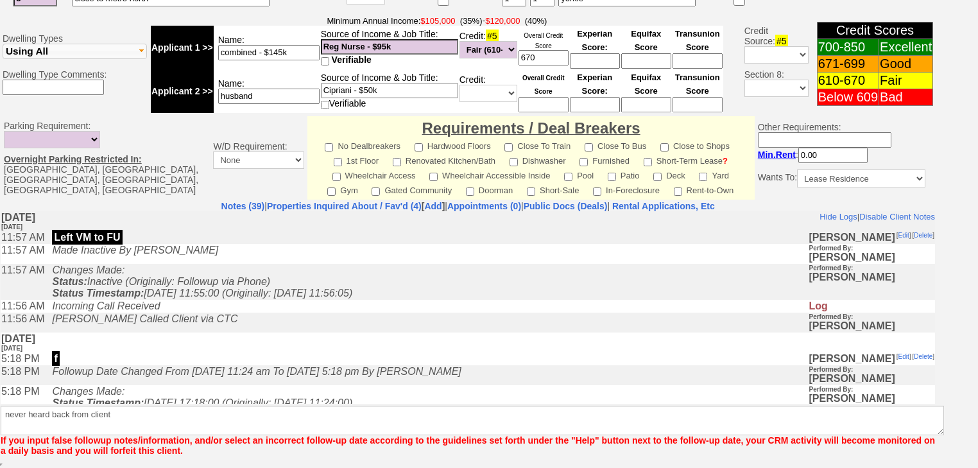
scroll to position [493, 0]
